Goal: Information Seeking & Learning: Learn about a topic

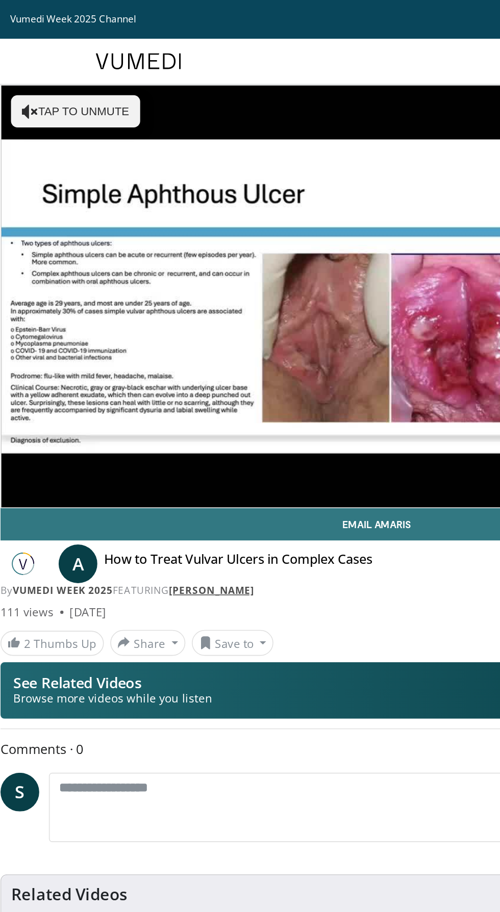
click at [137, 375] on link "[PERSON_NAME]" at bounding box center [146, 373] width 54 height 9
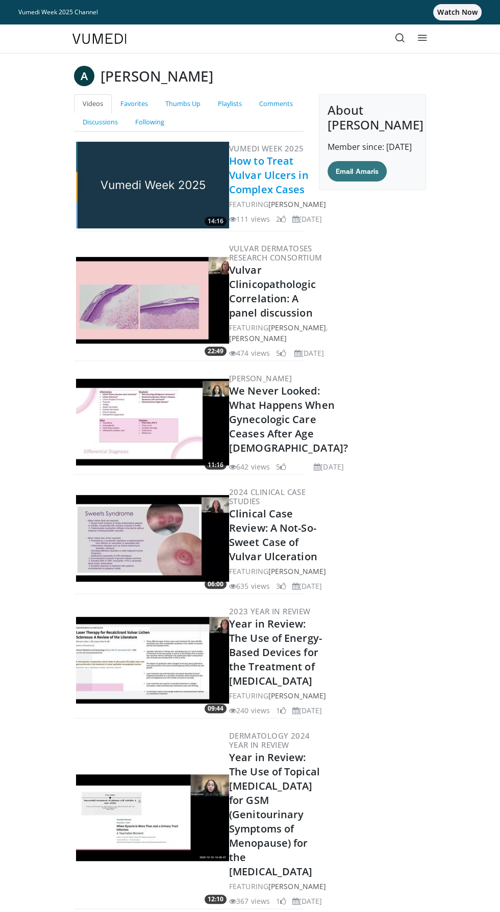
click at [243, 196] on link "How to Treat Vulvar Ulcers in Complex Cases" at bounding box center [269, 175] width 80 height 42
